Goal: Find specific page/section: Find specific page/section

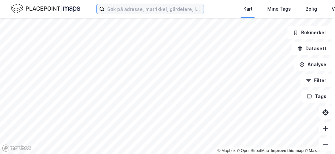
click at [129, 10] on input at bounding box center [153, 9] width 99 height 10
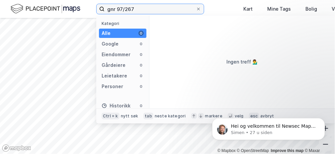
click at [115, 9] on input "gnr 97/267" at bounding box center [149, 9] width 91 height 10
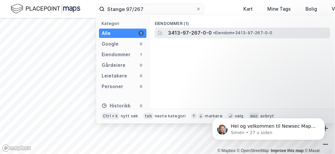
click at [218, 30] on div "3413-97-267-0-0 • Eiendom • 3413-97-267-0-0" at bounding box center [248, 33] width 161 height 8
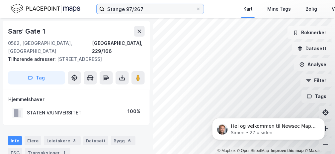
click at [149, 8] on input "Stange 97/267" at bounding box center [149, 9] width 91 height 10
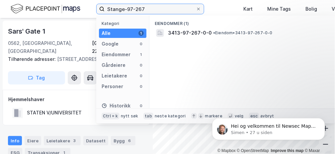
drag, startPoint x: 161, startPoint y: 9, endPoint x: 103, endPoint y: 7, distance: 58.1
click at [103, 7] on label "Stange-97-267" at bounding box center [150, 9] width 108 height 11
type input "Stange-97-267"
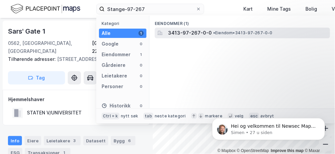
click at [202, 35] on span "3413-97-267-0-0" at bounding box center [190, 33] width 44 height 8
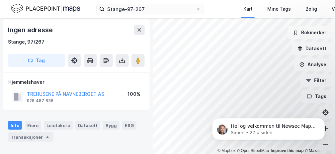
scroll to position [2, 0]
